Goal: Find specific page/section: Find specific page/section

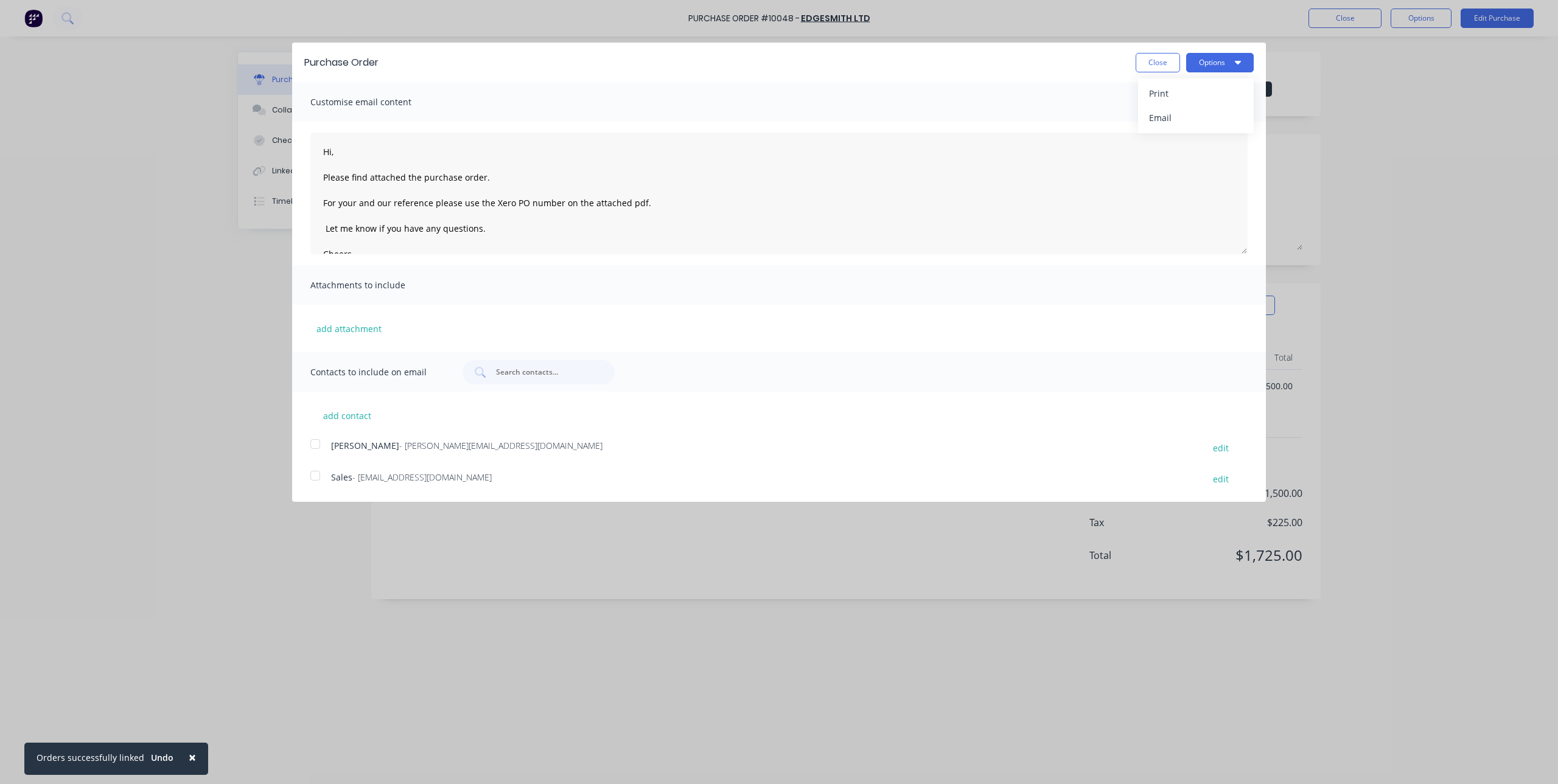
scroll to position [32, 0]
click at [1169, 56] on button "Close" at bounding box center [1158, 62] width 45 height 19
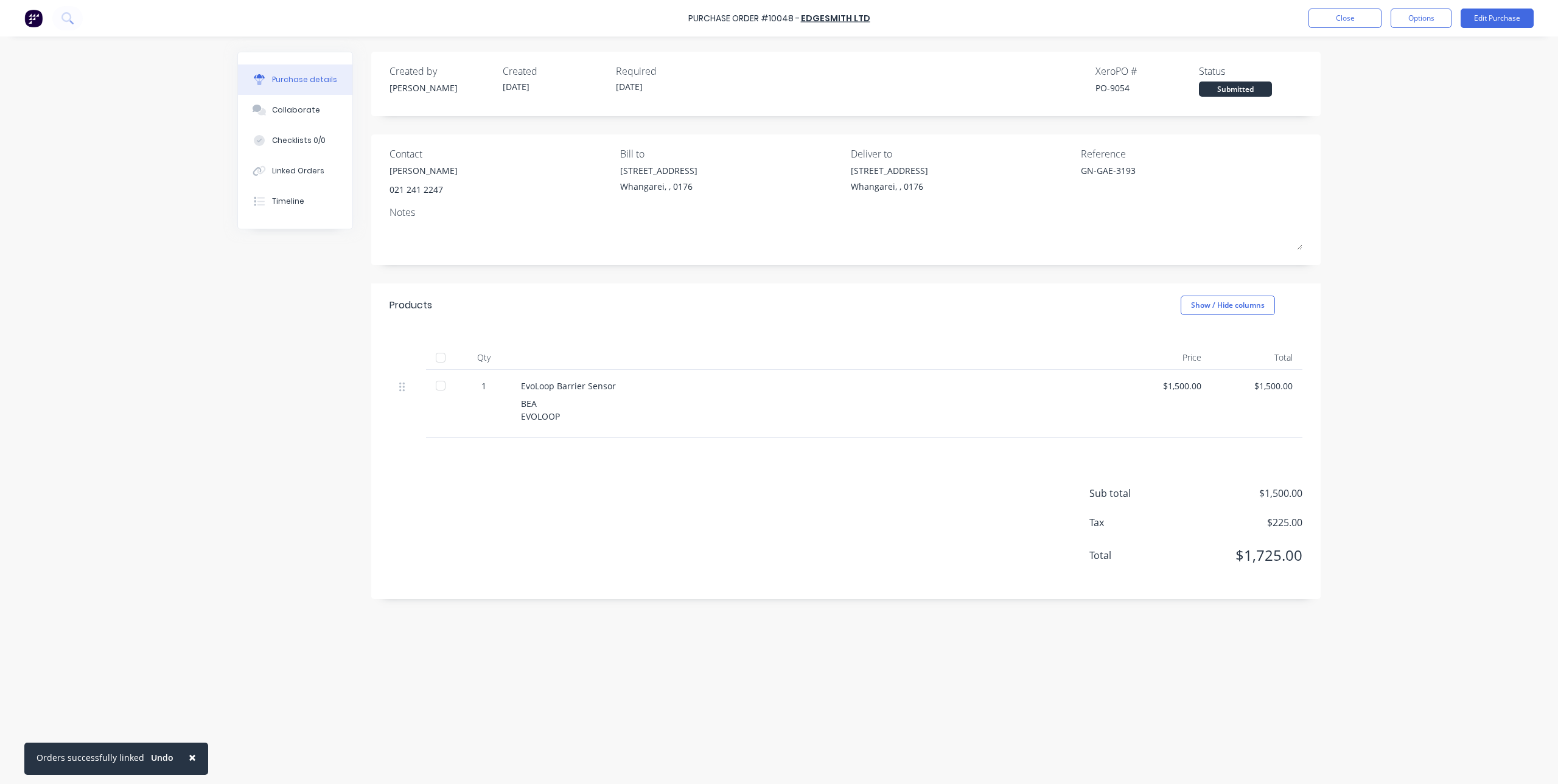
type textarea "x"
click at [23, 22] on div "Purchase Order #10048 - Edgesmith Ltd Close Options Edit Purchase" at bounding box center [779, 18] width 1558 height 36
click at [41, 23] on img at bounding box center [34, 18] width 18 height 18
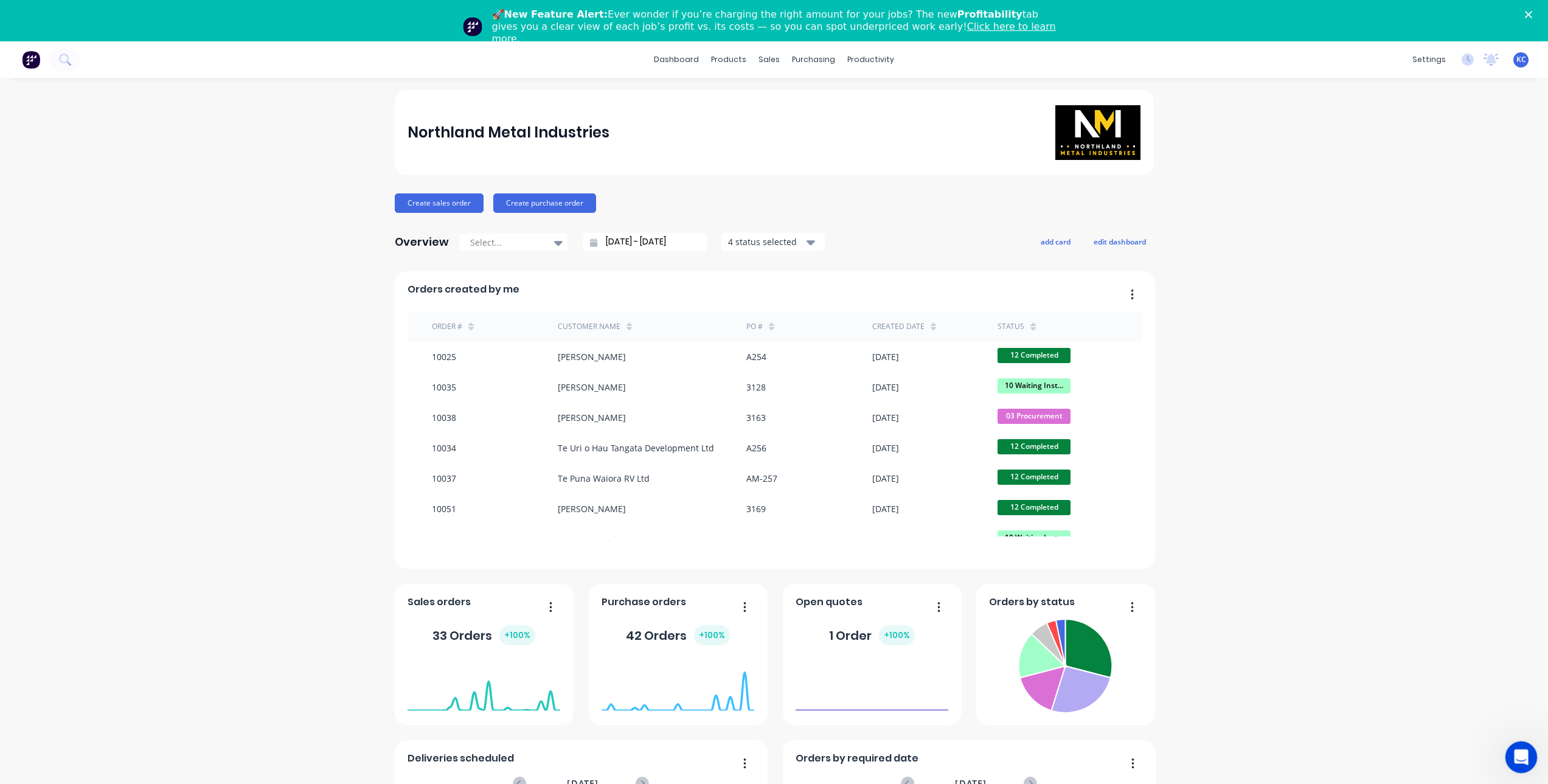
click at [1512, 758] on icon "Open Intercom Messenger" at bounding box center [1520, 756] width 20 height 20
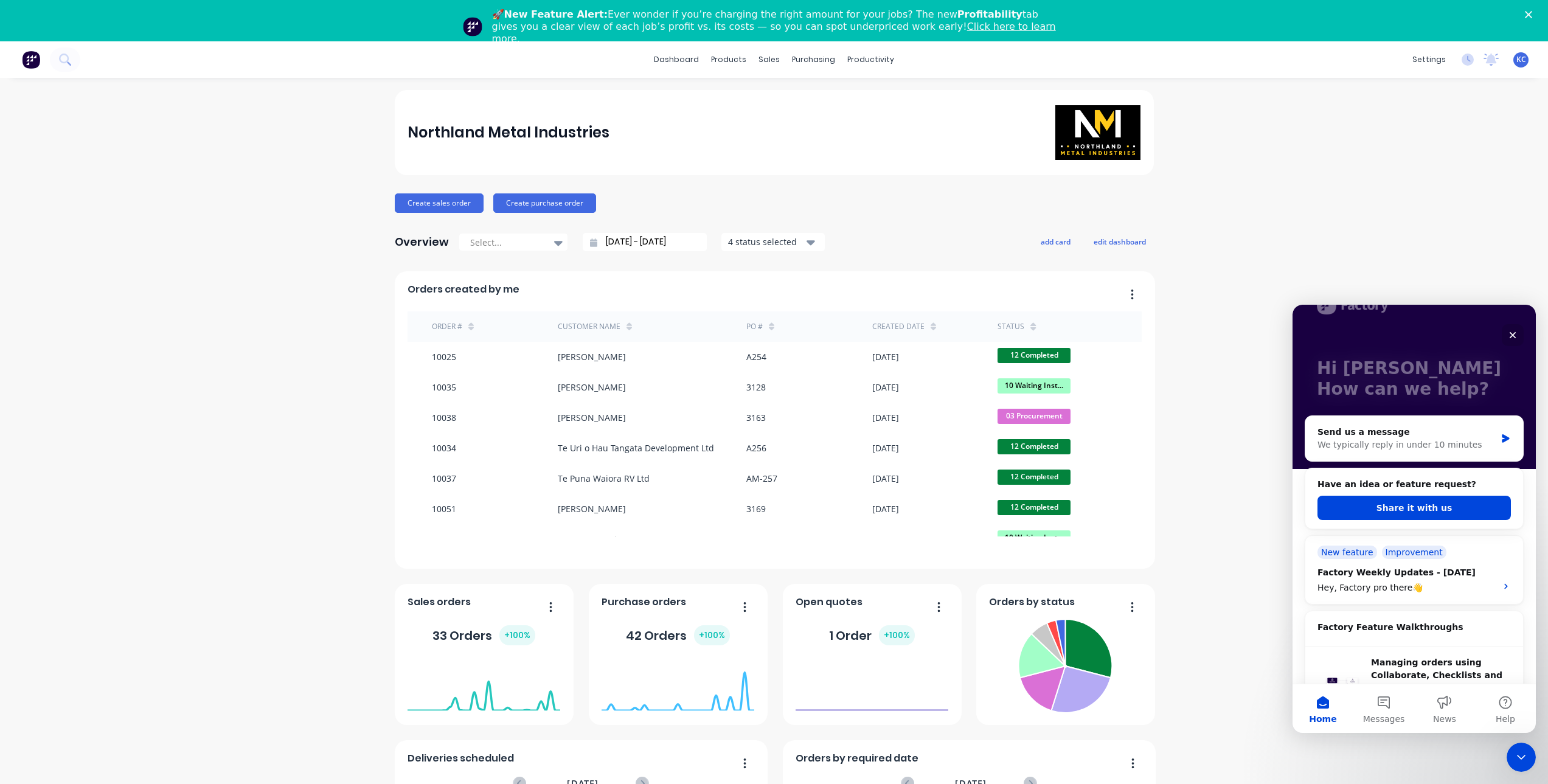
scroll to position [61, 0]
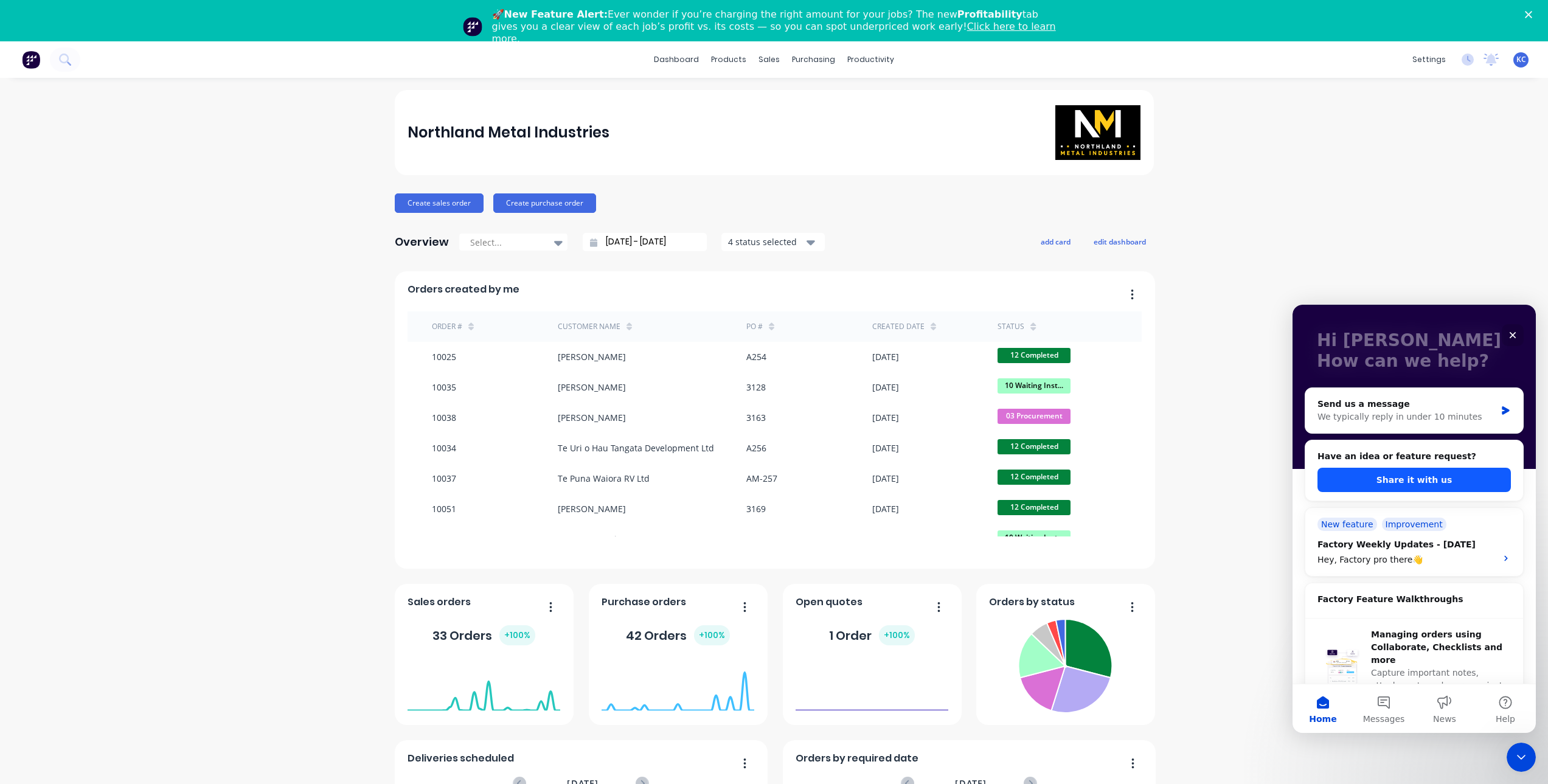
click at [1428, 478] on button "Share it with us" at bounding box center [1414, 480] width 193 height 25
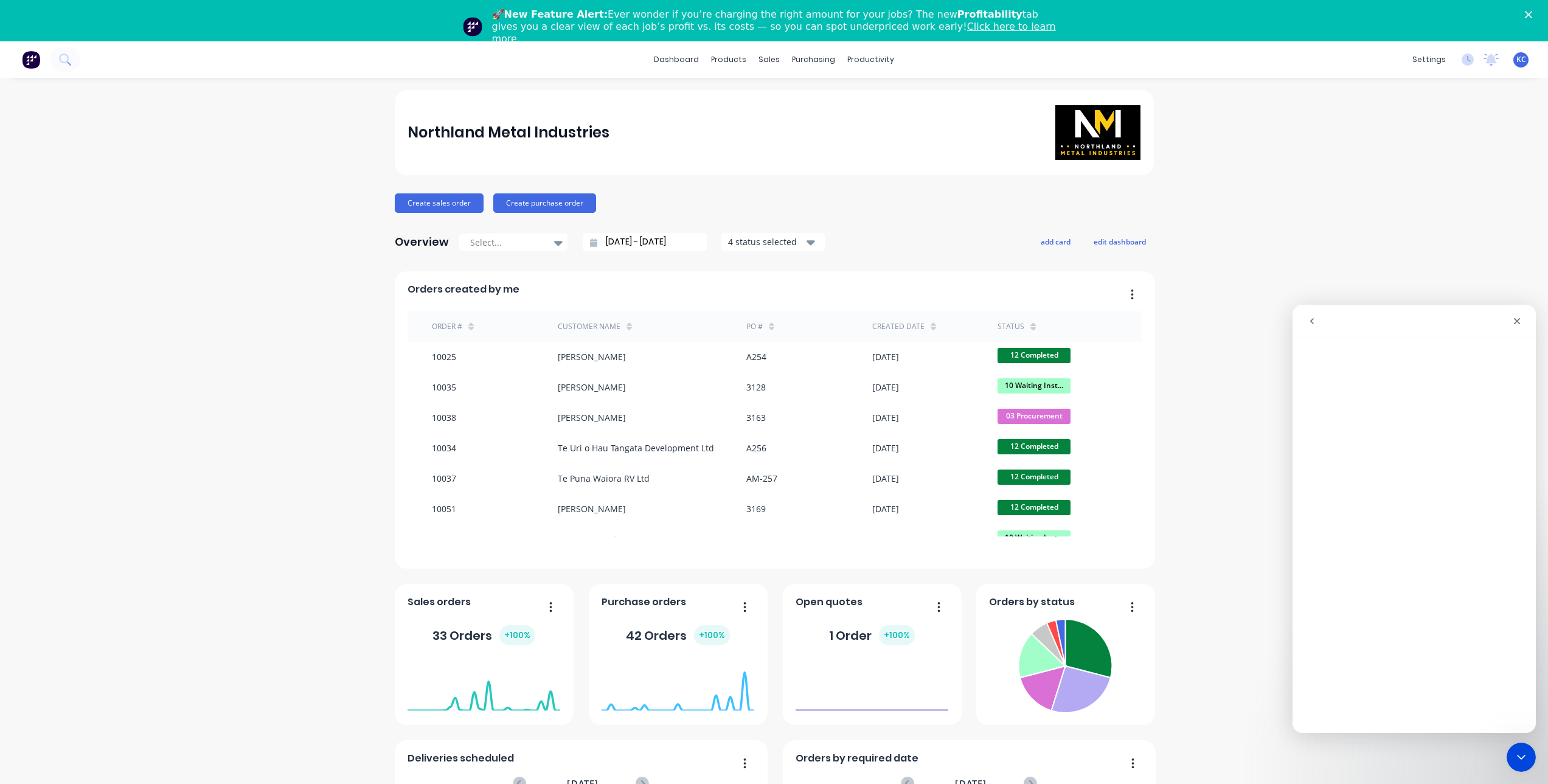
click at [1238, 387] on div "Northland Metal Industries Create sales order Create purchase order Overview Se…" at bounding box center [774, 563] width 1548 height 947
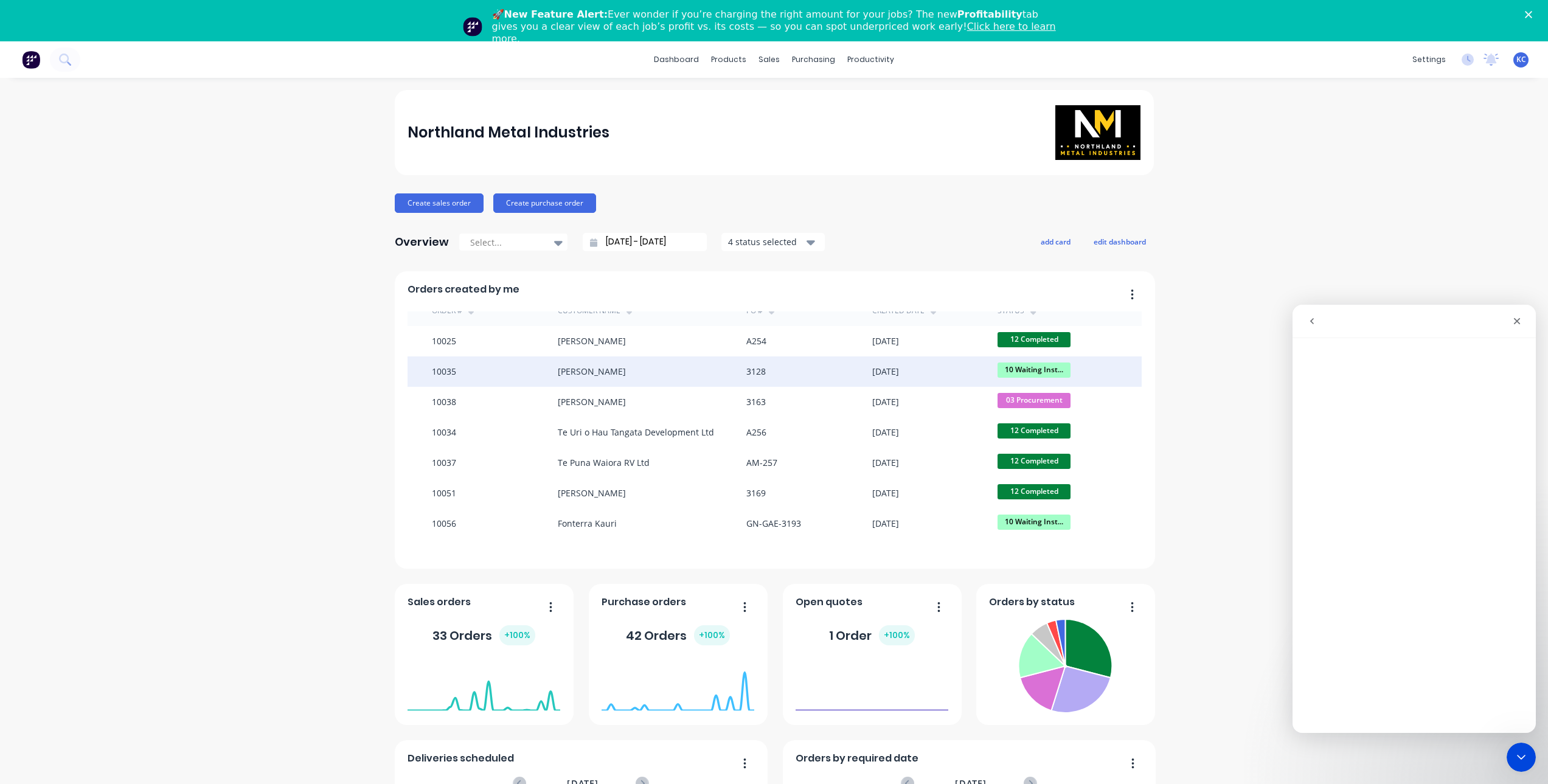
scroll to position [0, 0]
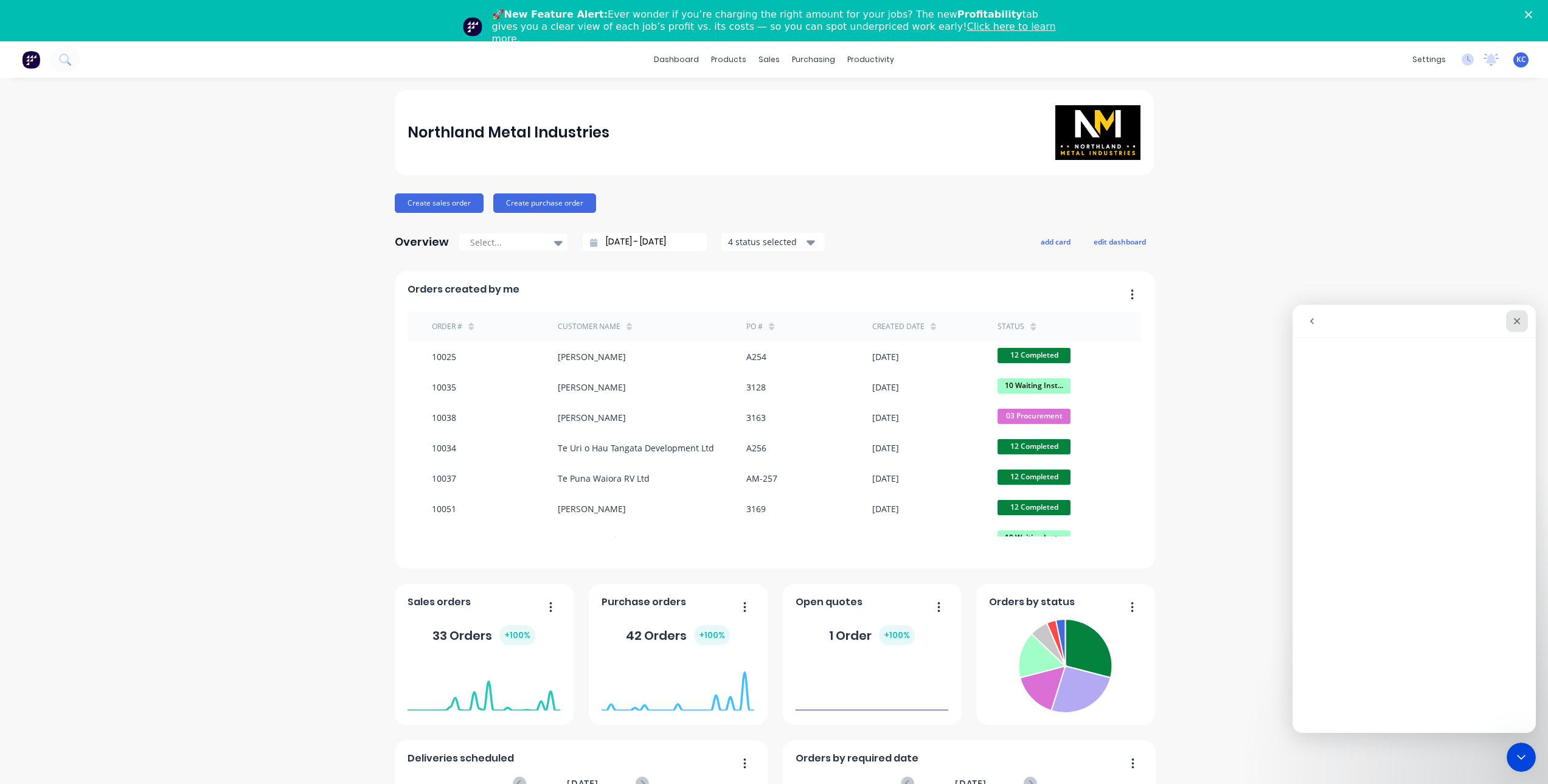
click at [1518, 320] on icon "Close" at bounding box center [1516, 321] width 6 height 6
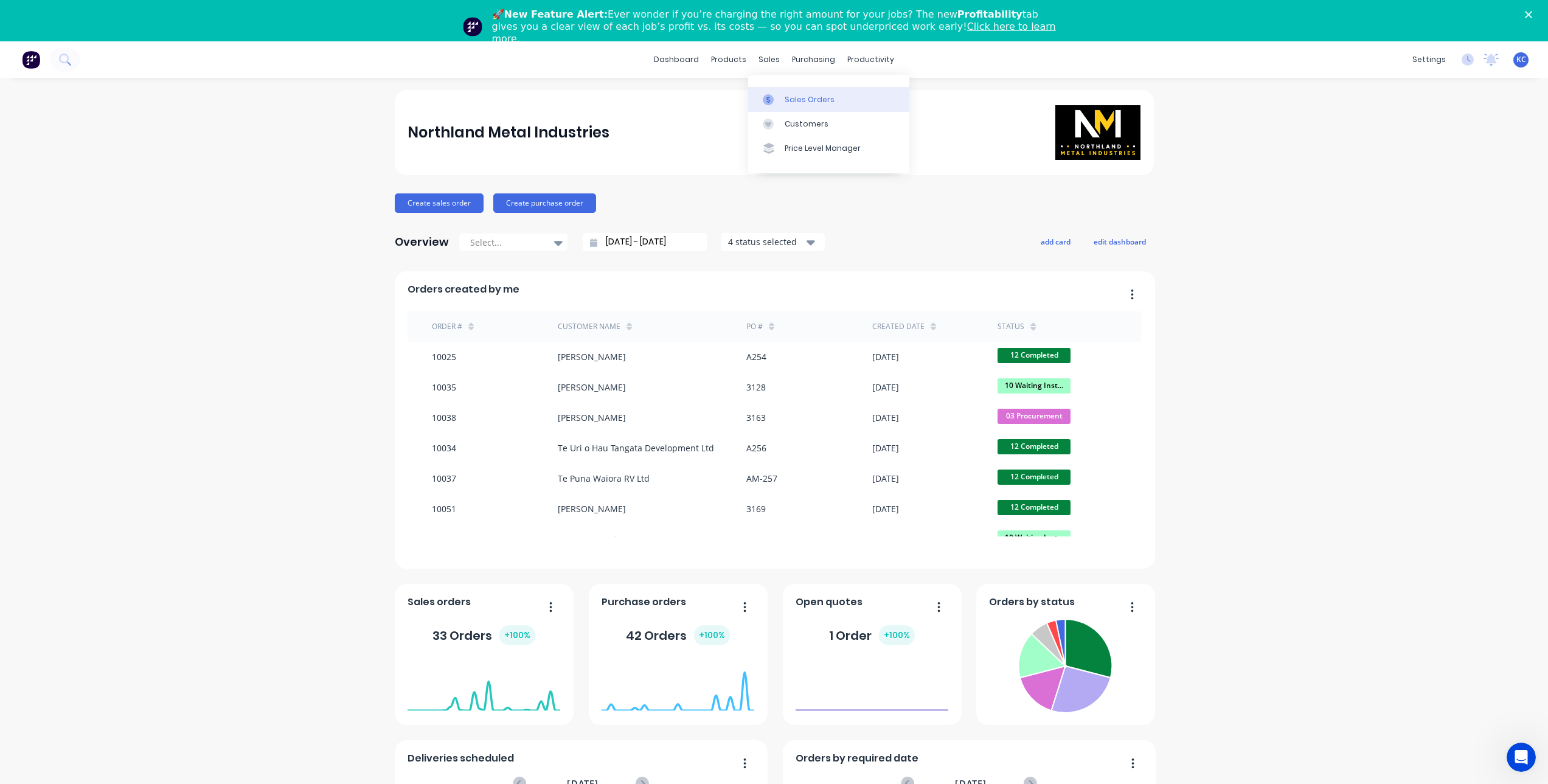
click at [776, 92] on link "Sales Orders" at bounding box center [829, 98] width 161 height 25
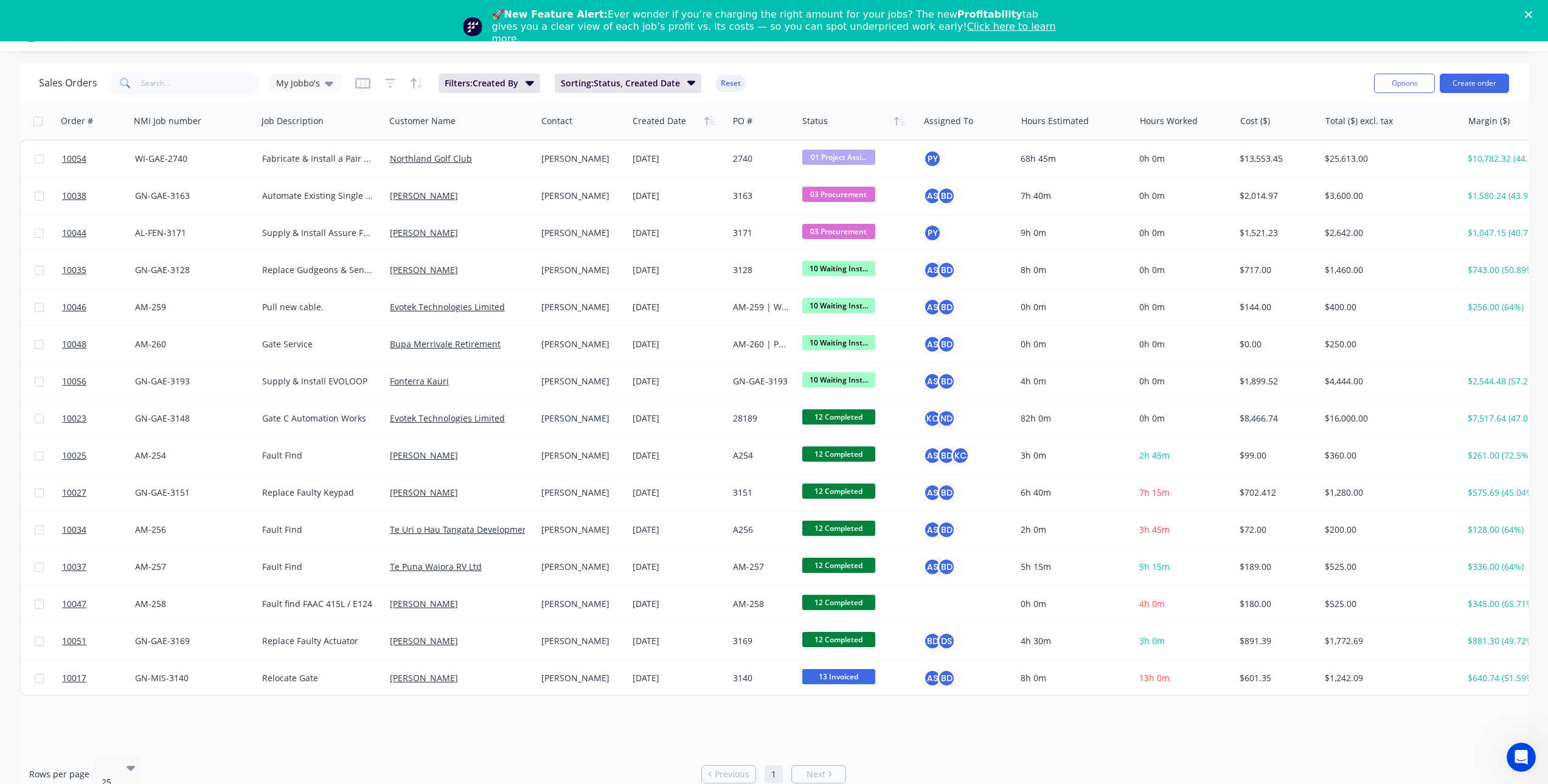
scroll to position [41, 0]
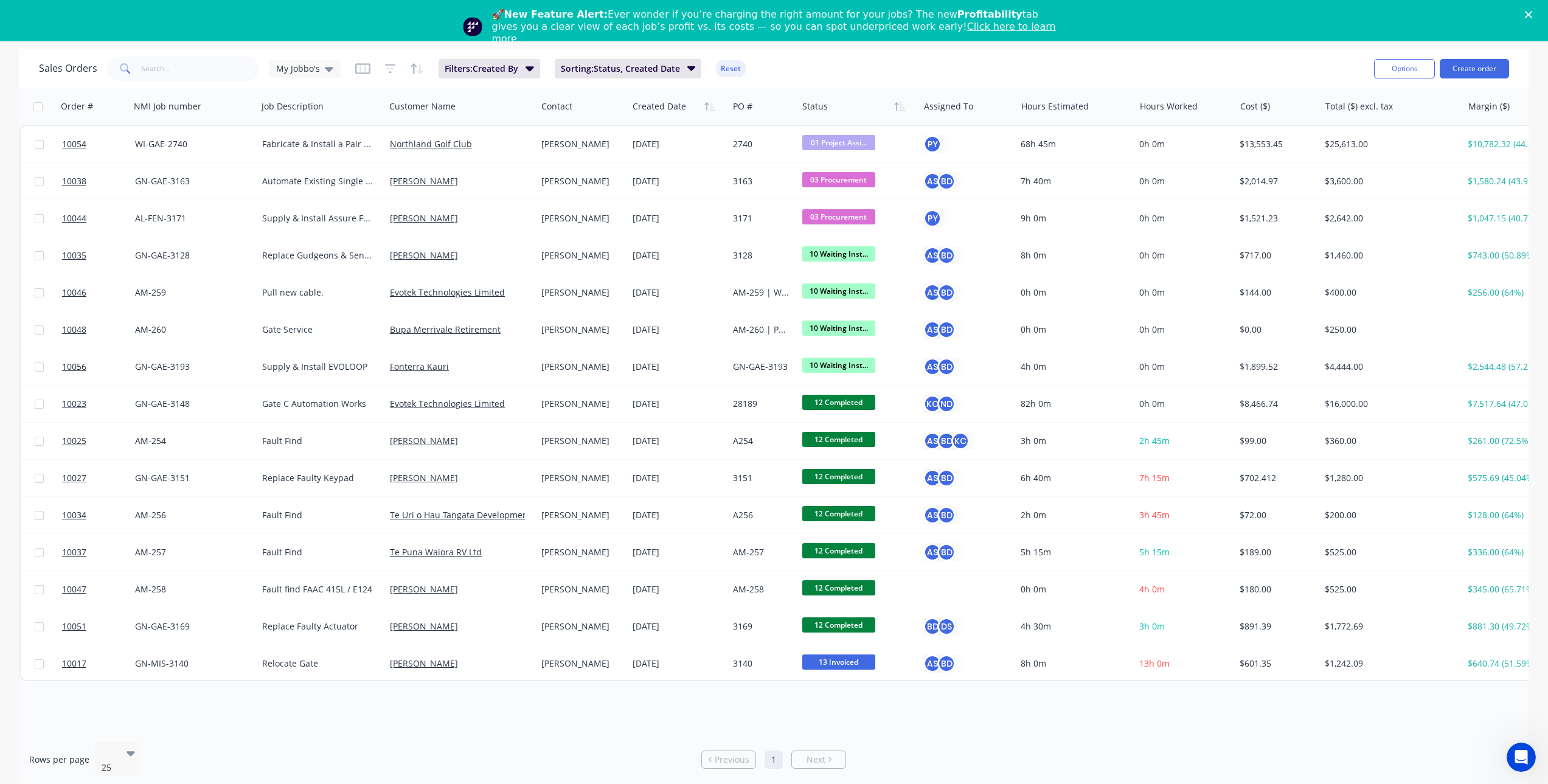
click at [822, 758] on span "Next" at bounding box center [816, 759] width 19 height 12
click at [832, 754] on link "Next" at bounding box center [819, 759] width 54 height 12
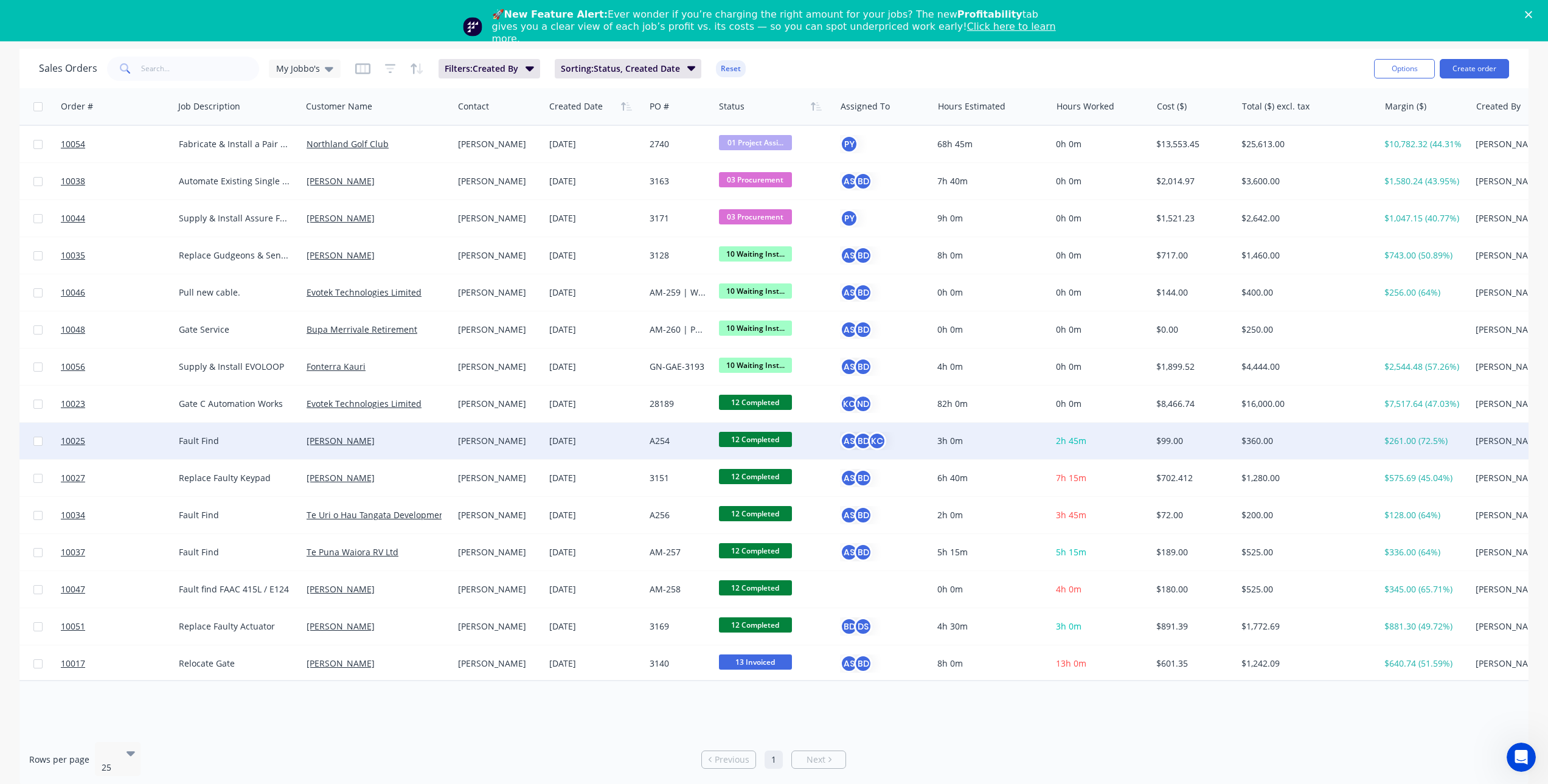
scroll to position [0, 0]
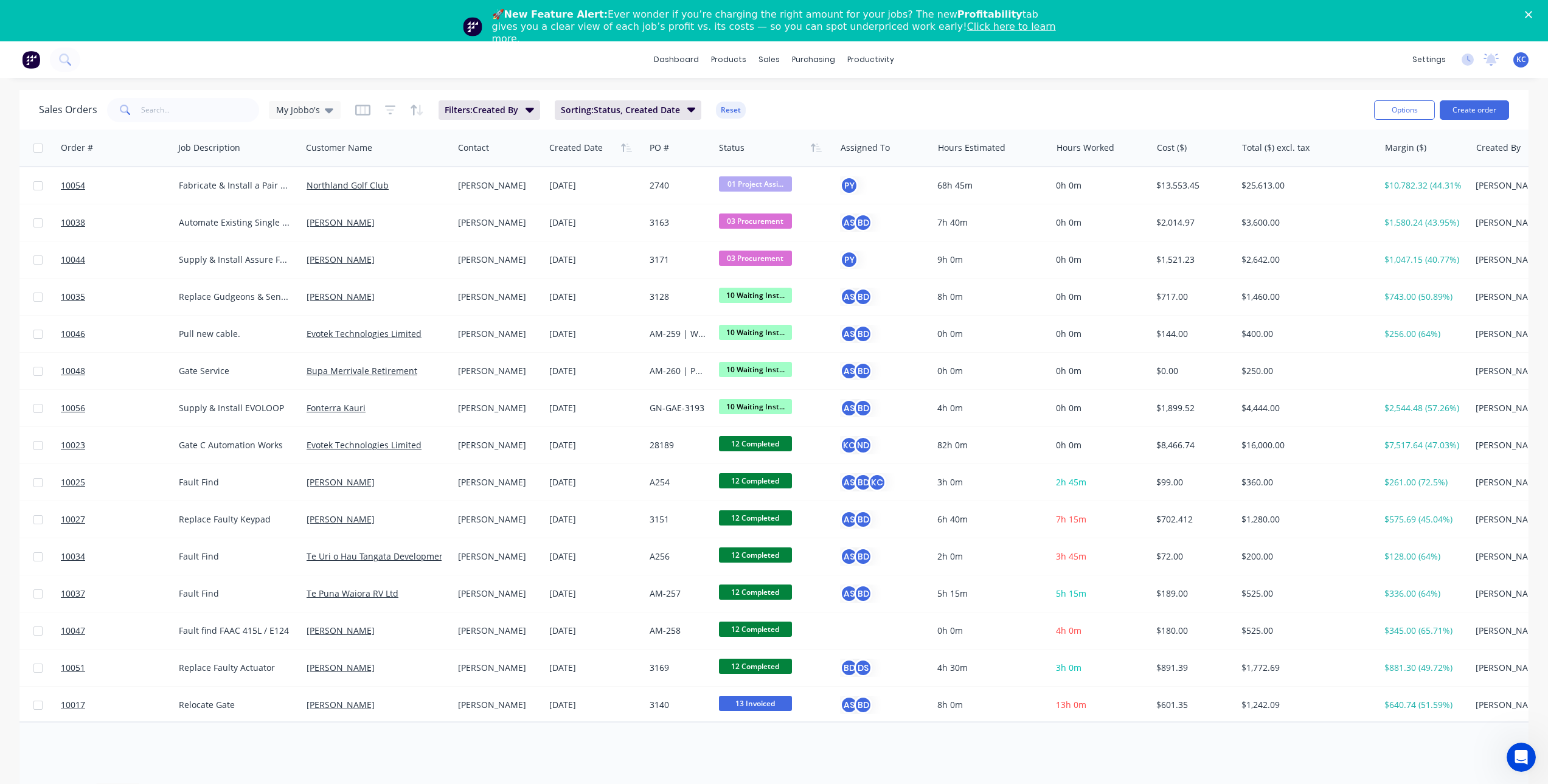
click at [798, 112] on div "Sales Orders My Jobbo's Filters: Created By Sorting: Status, Created Date Reset" at bounding box center [702, 109] width 1326 height 30
